Goal: Information Seeking & Learning: Learn about a topic

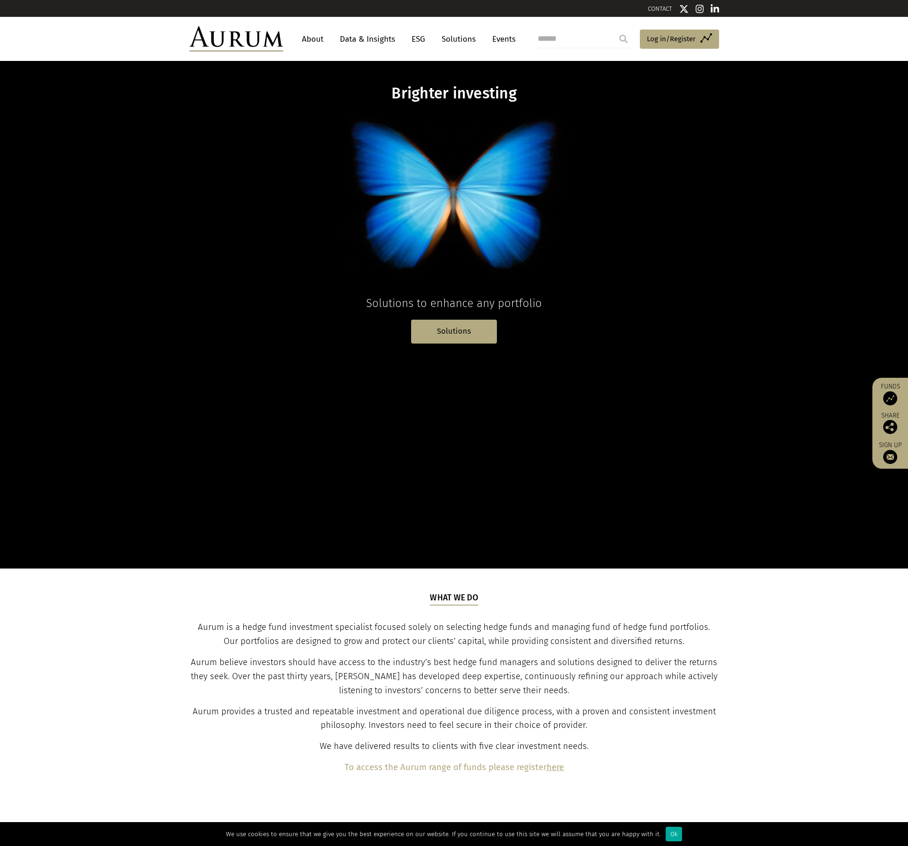
click at [352, 39] on link "Data & Insights" at bounding box center [367, 38] width 65 height 17
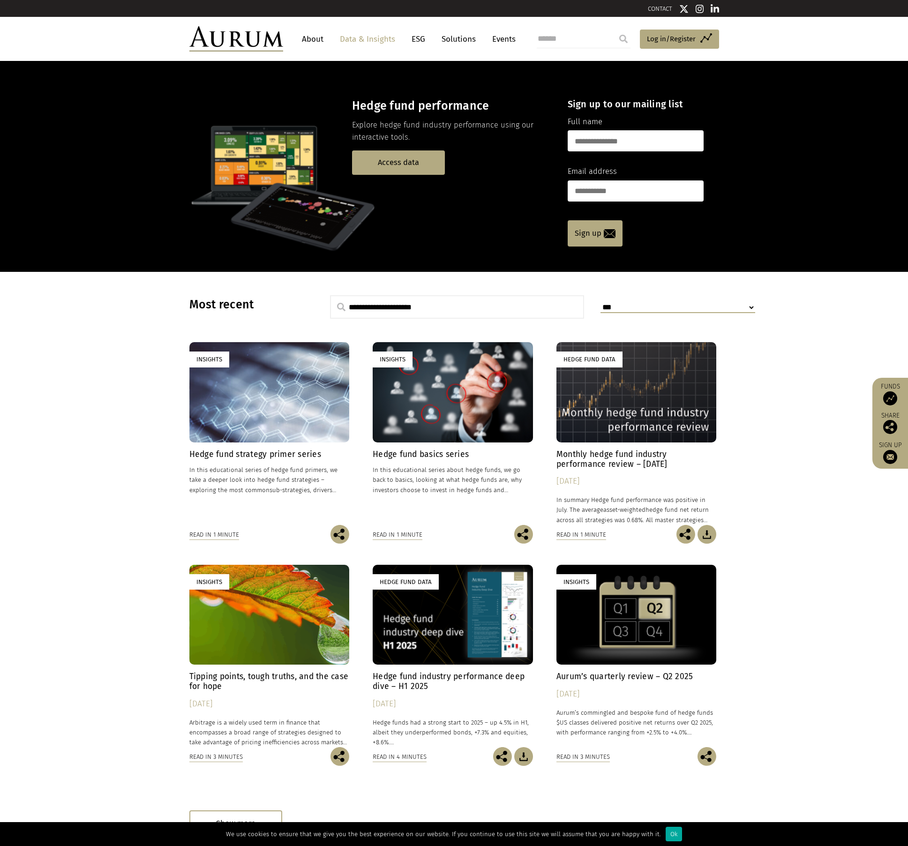
click at [588, 401] on div "Hedge Fund Data" at bounding box center [636, 392] width 160 height 100
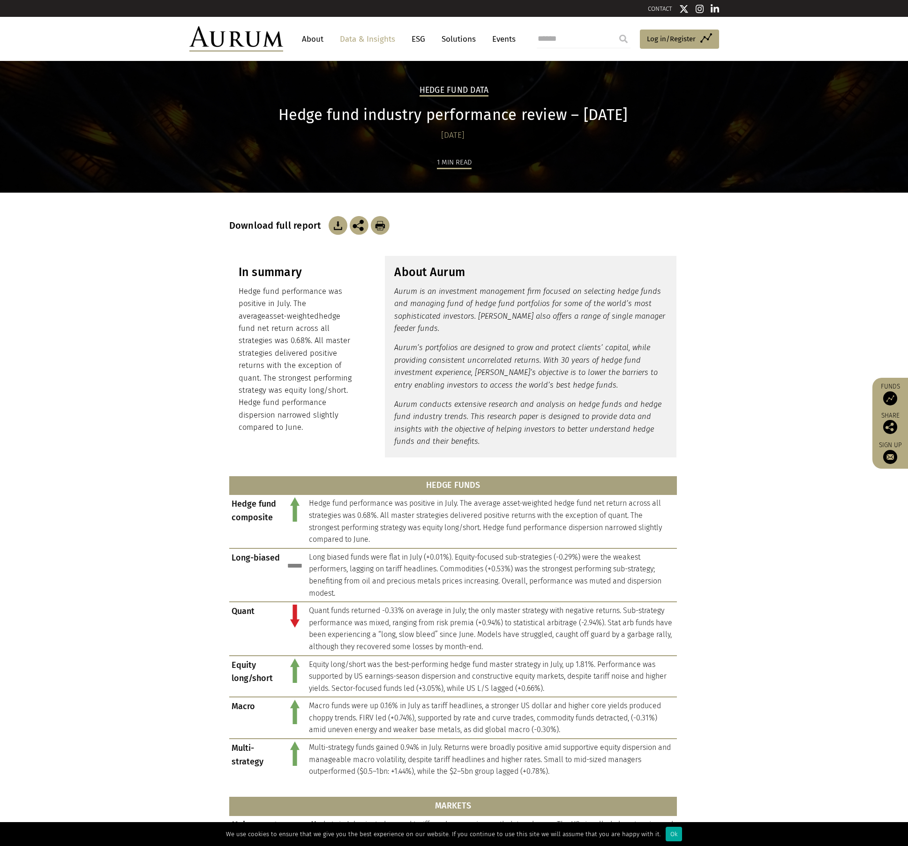
click at [362, 36] on link "Data & Insights" at bounding box center [367, 38] width 65 height 17
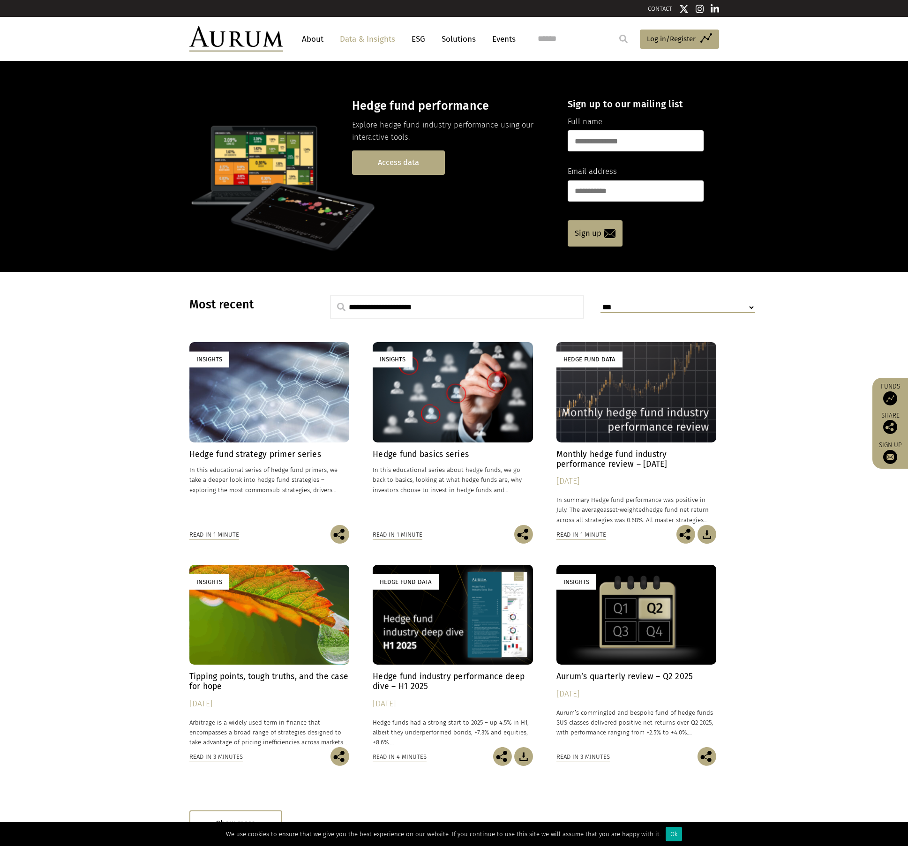
click at [405, 161] on link "Access data" at bounding box center [398, 162] width 93 height 24
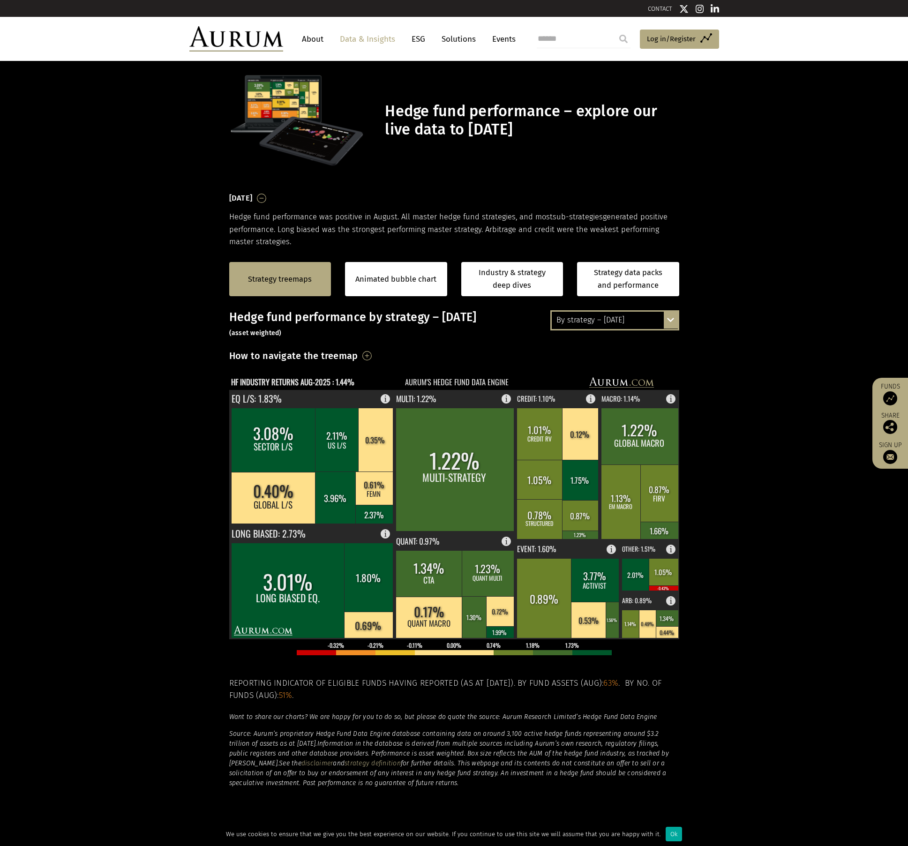
click at [639, 324] on div "By strategy – [DATE]" at bounding box center [615, 320] width 126 height 17
click at [614, 351] on div "By strategy – year to date" at bounding box center [615, 354] width 126 height 17
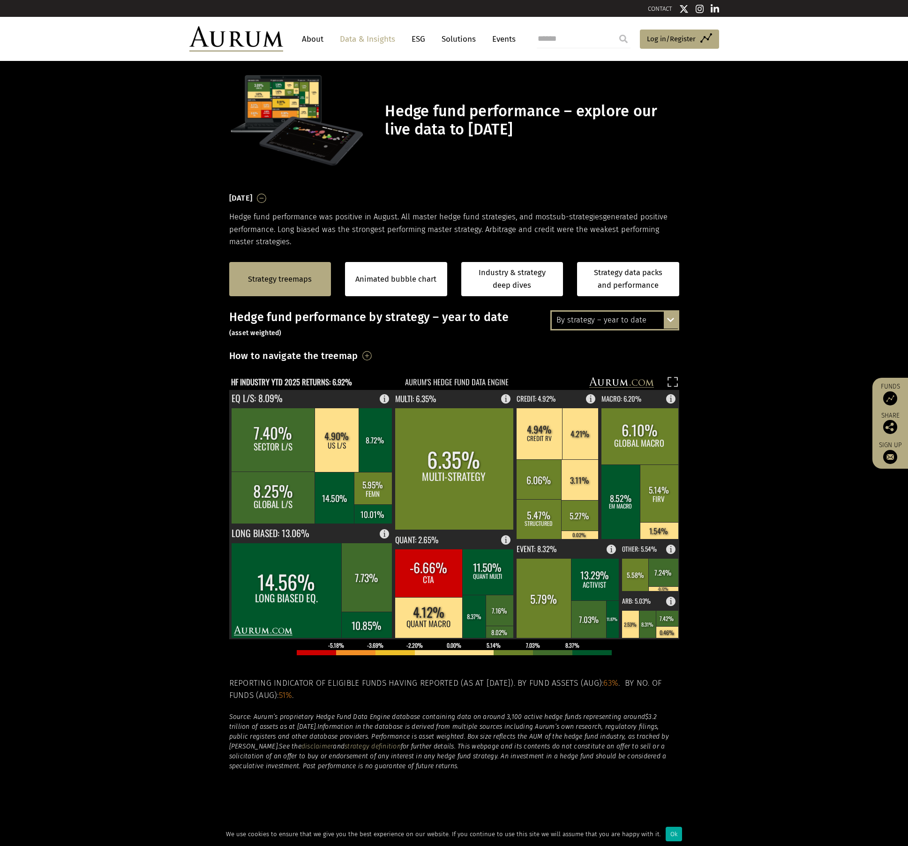
click at [614, 77] on div "Hedge fund performance – explore our live data to [DATE]" at bounding box center [454, 120] width 469 height 95
